Goal: Task Accomplishment & Management: Manage account settings

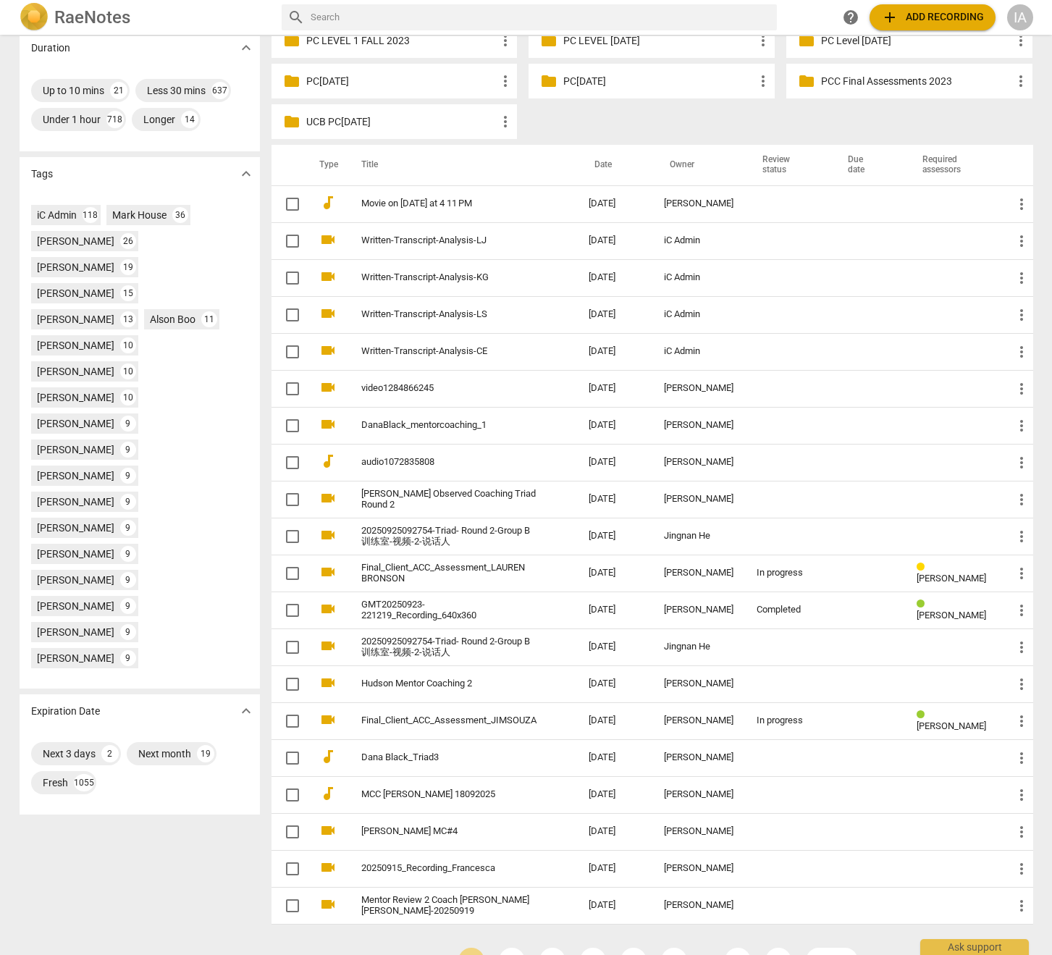
scroll to position [365, 0]
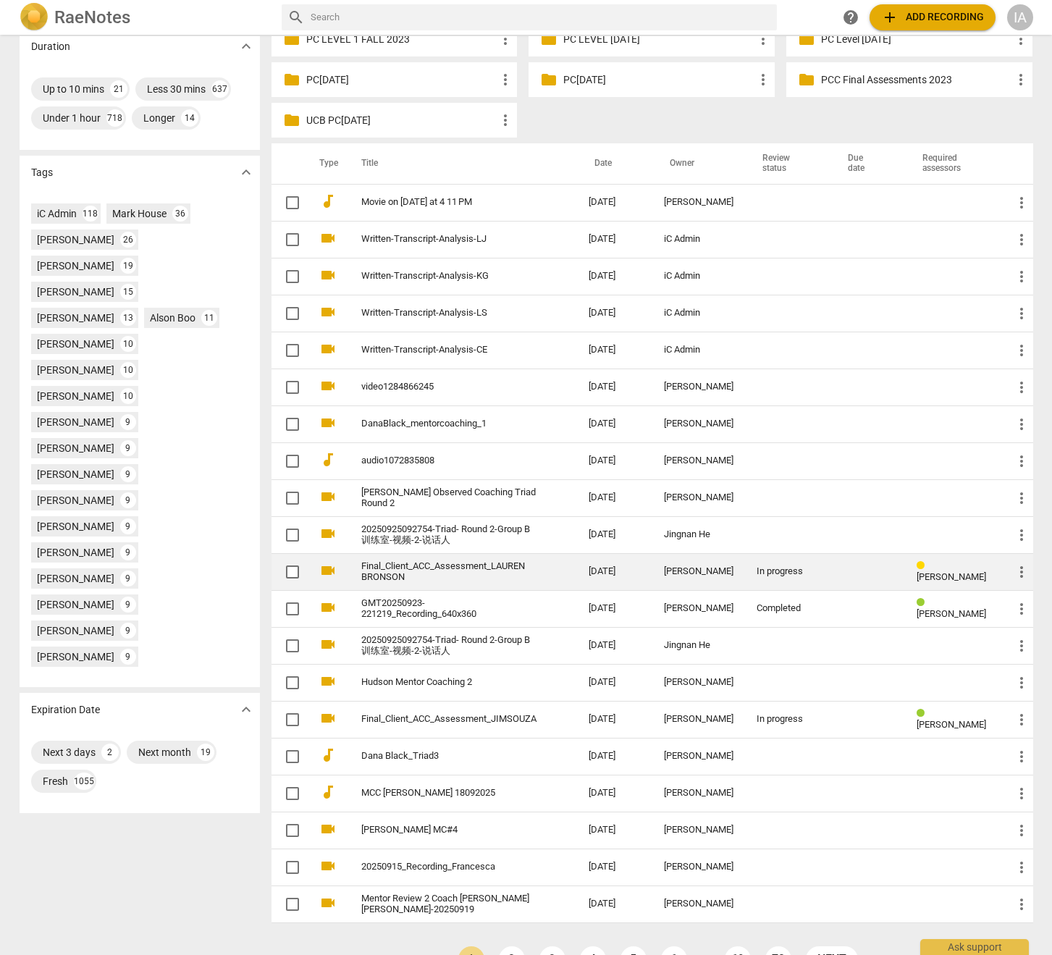
click at [530, 566] on link "Final_Client_ACC_Assessment_LAUREN BRONSON" at bounding box center [448, 572] width 175 height 22
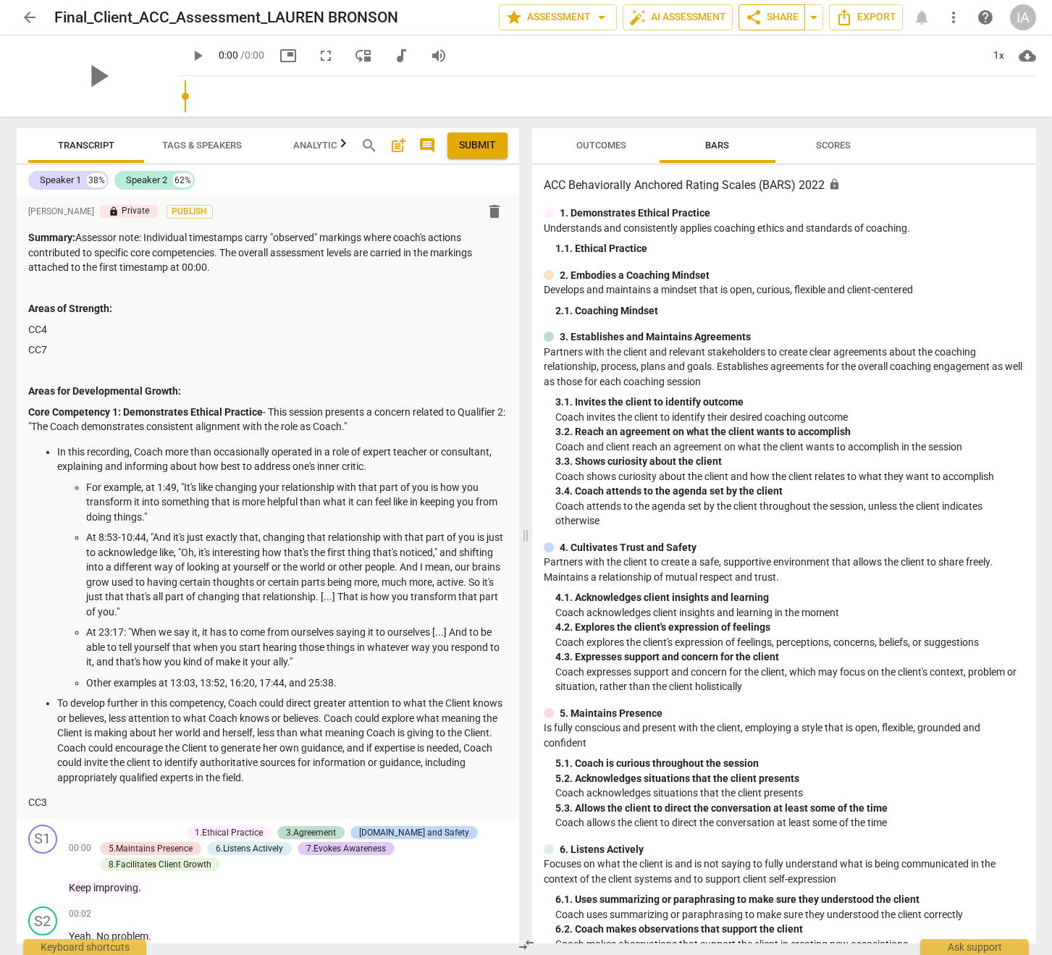
click at [752, 14] on span "share" at bounding box center [753, 17] width 17 height 17
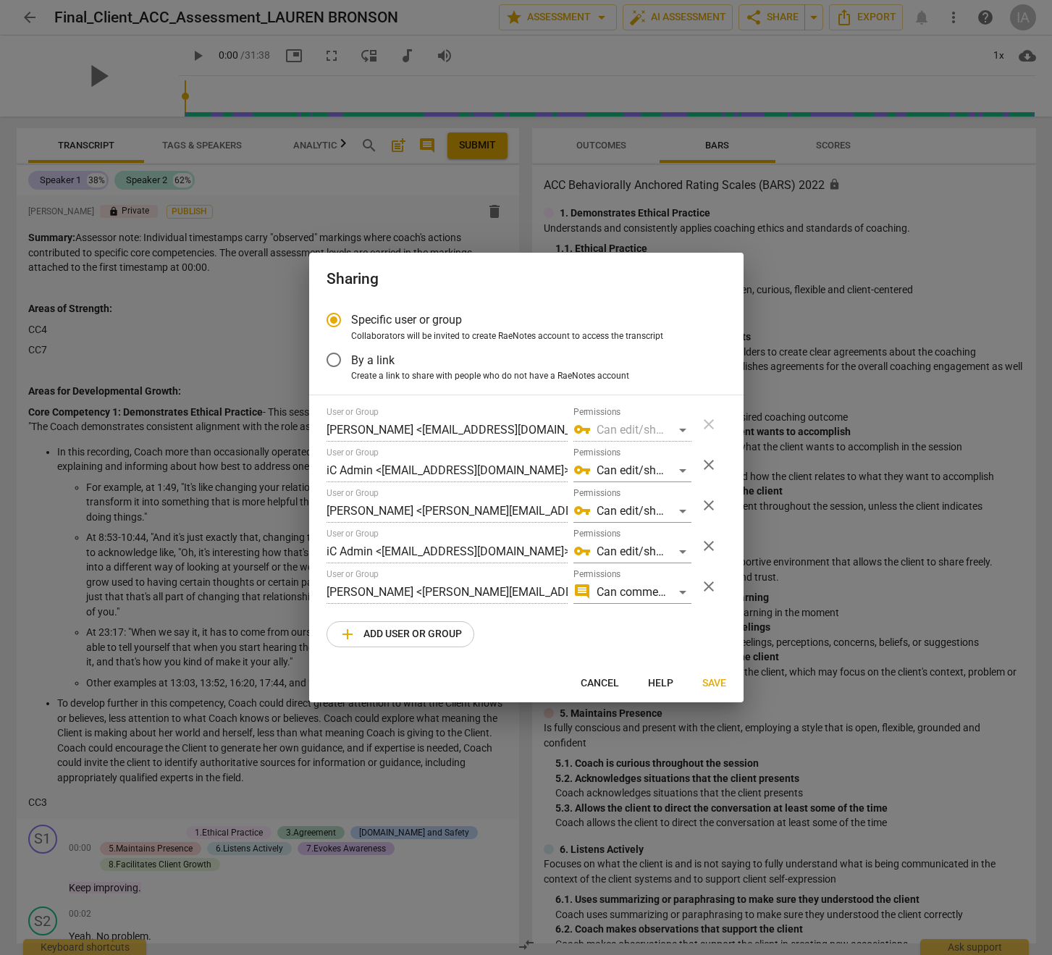
click at [597, 692] on button "Cancel" at bounding box center [600, 683] width 62 height 26
radio input "false"
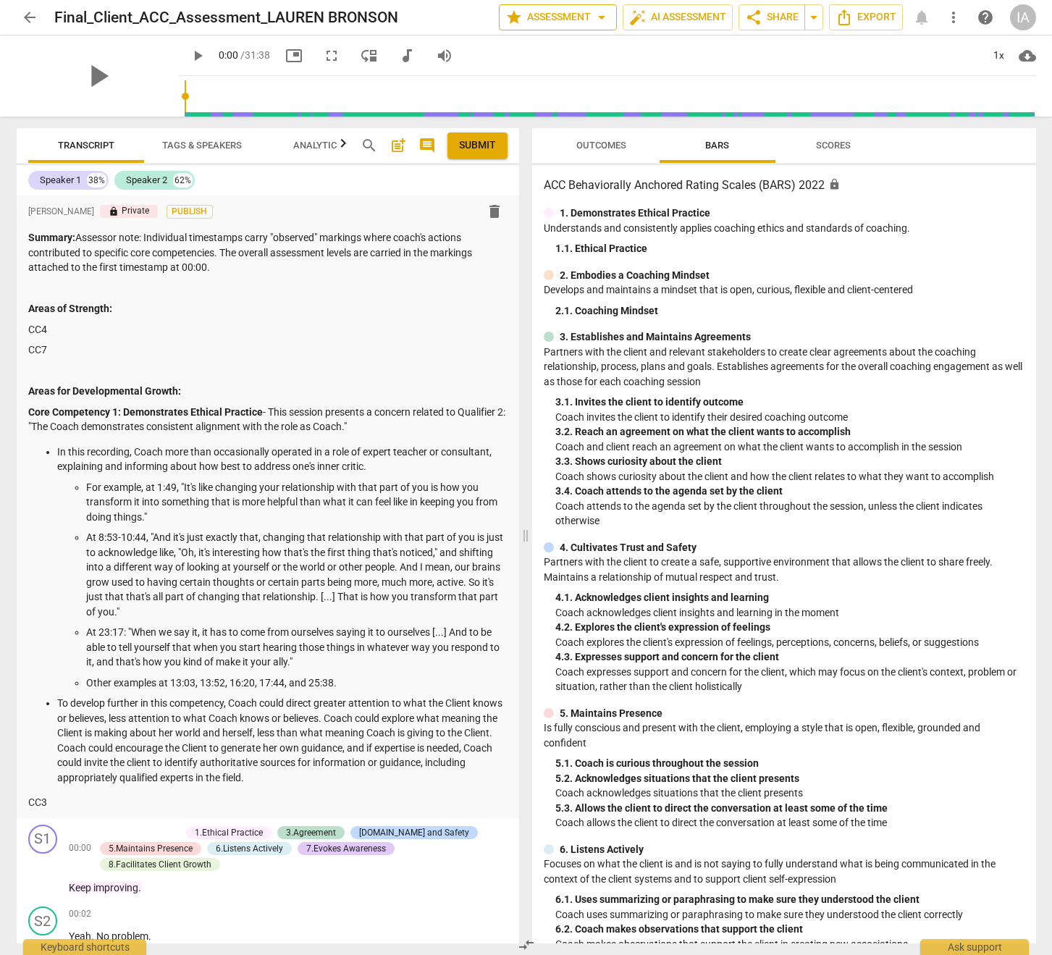
click at [582, 19] on span "star Assessment arrow_drop_down" at bounding box center [557, 17] width 105 height 17
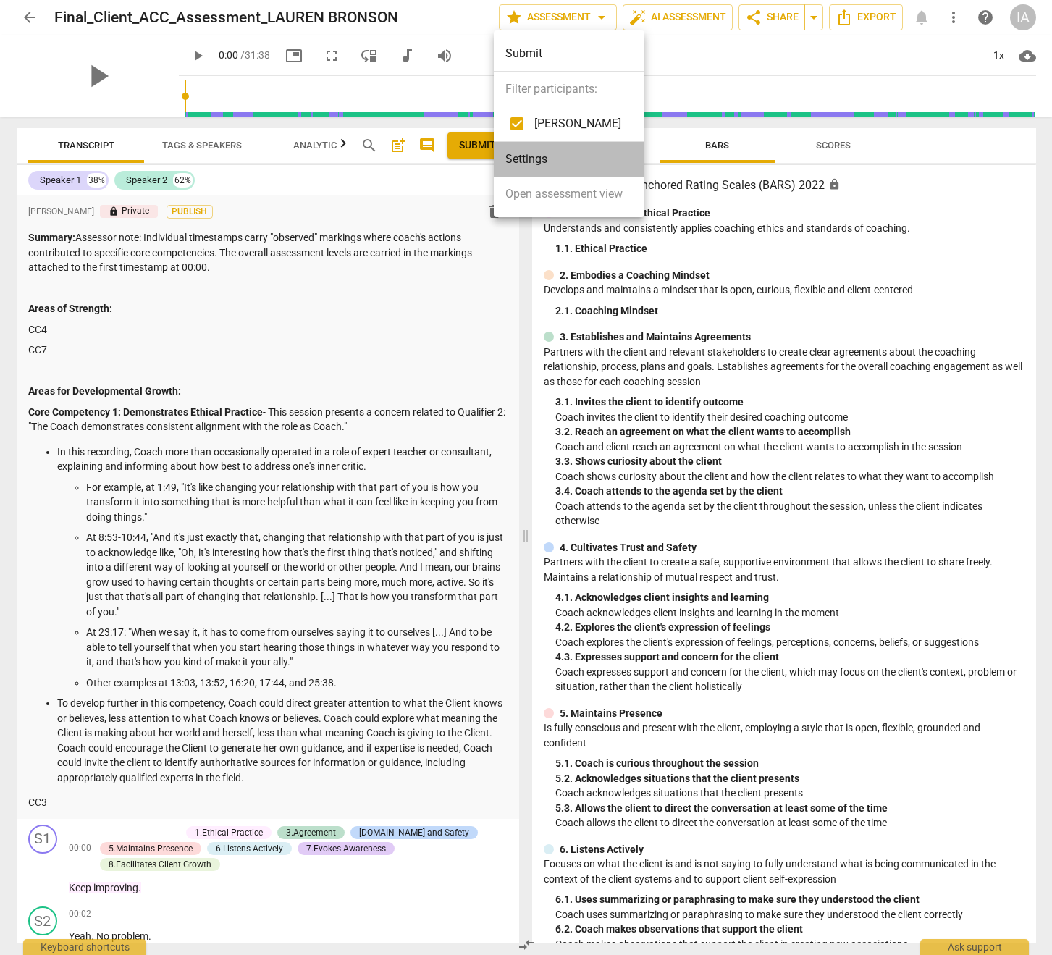
click at [547, 156] on li "Settings" at bounding box center [569, 159] width 151 height 35
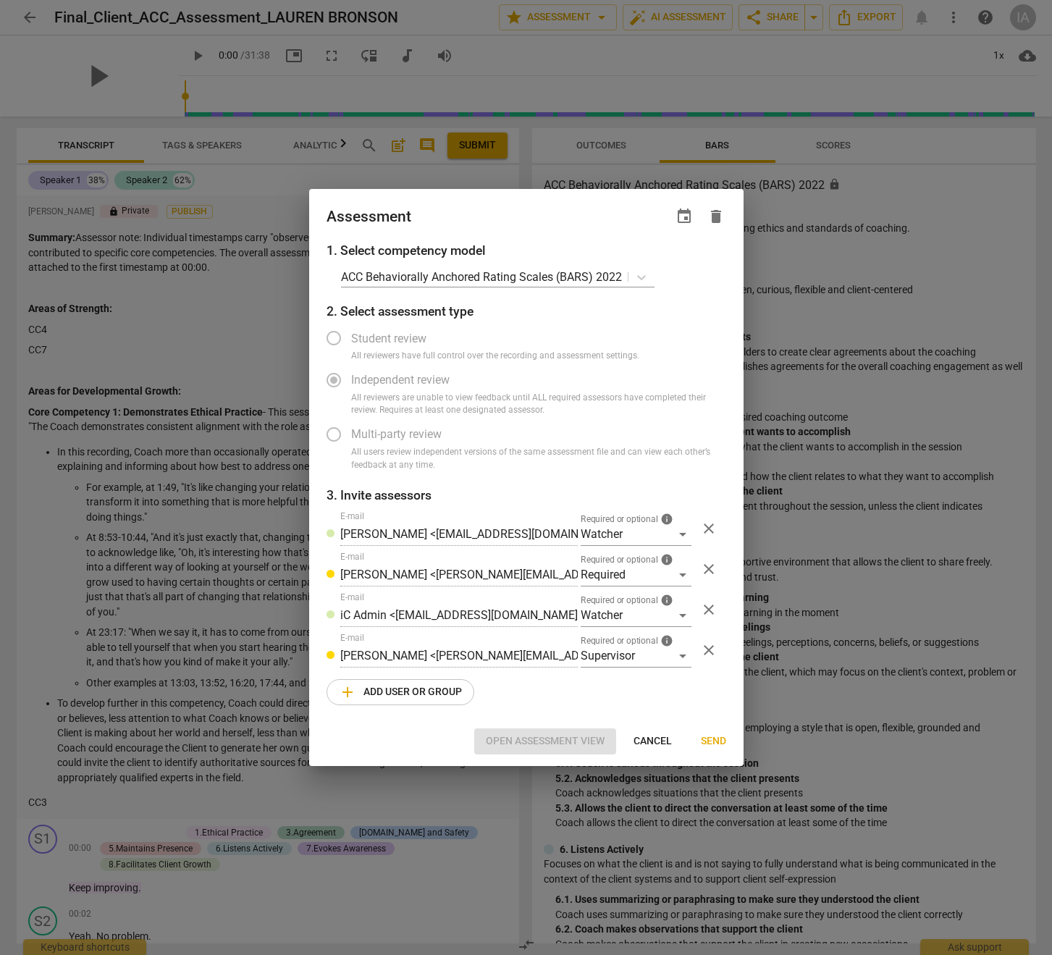
click at [656, 728] on button "Cancel" at bounding box center [653, 741] width 62 height 26
radio input "false"
